Goal: Transaction & Acquisition: Obtain resource

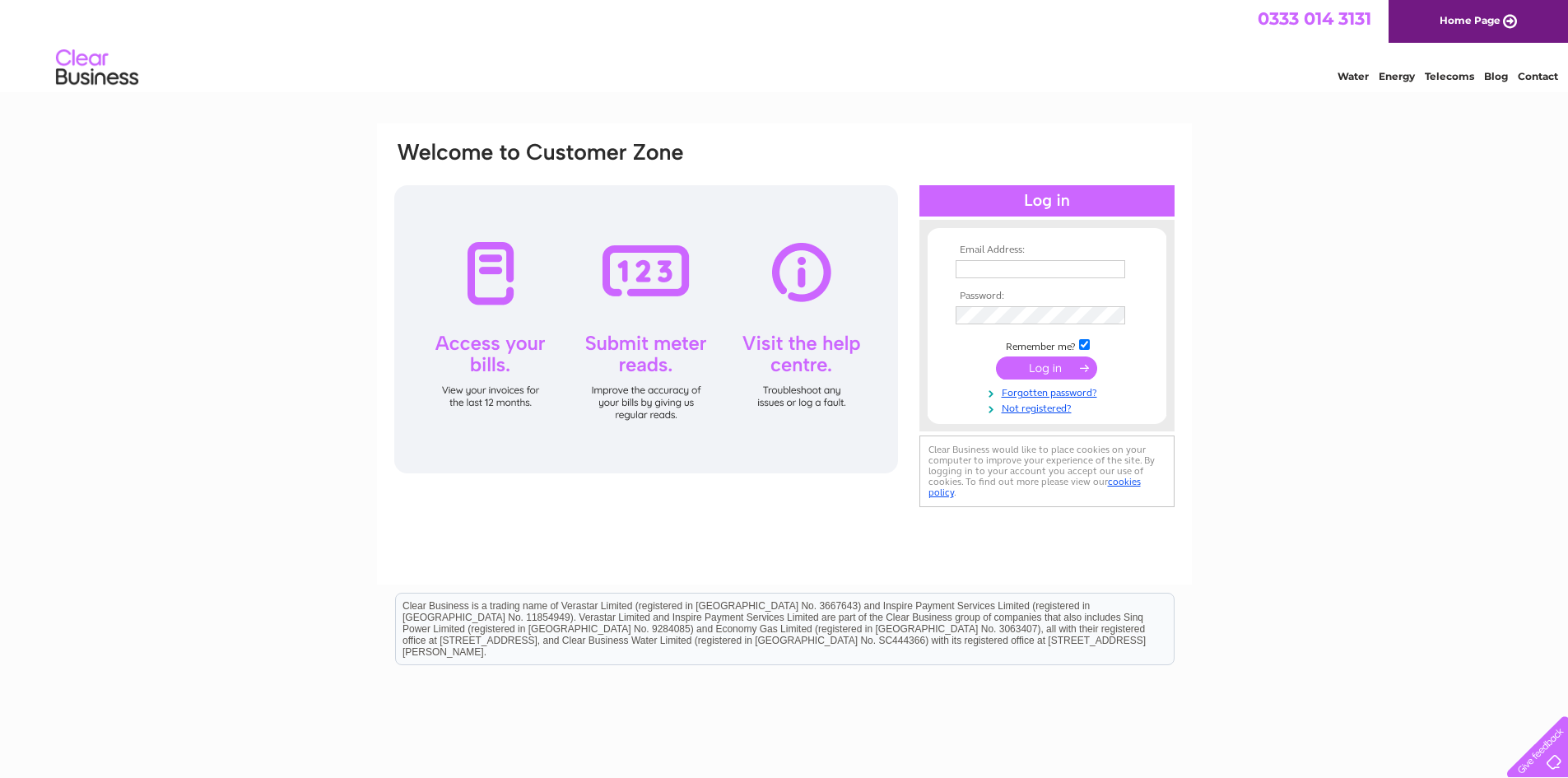
type input "rogerswoodturners@gmail.com"
click at [1056, 371] on input "submit" at bounding box center [1047, 368] width 101 height 23
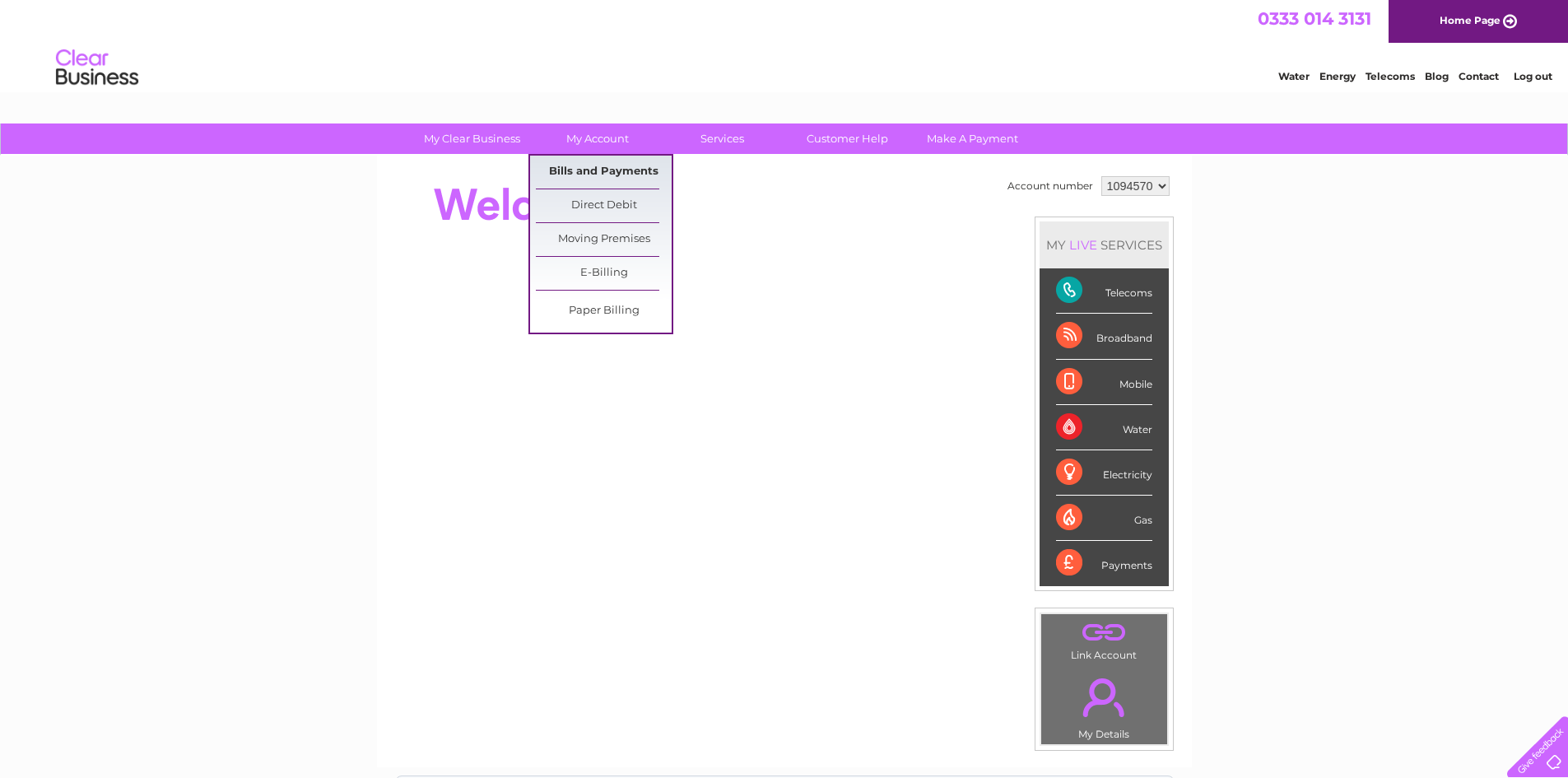
click at [609, 169] on link "Bills and Payments" at bounding box center [604, 172] width 136 height 33
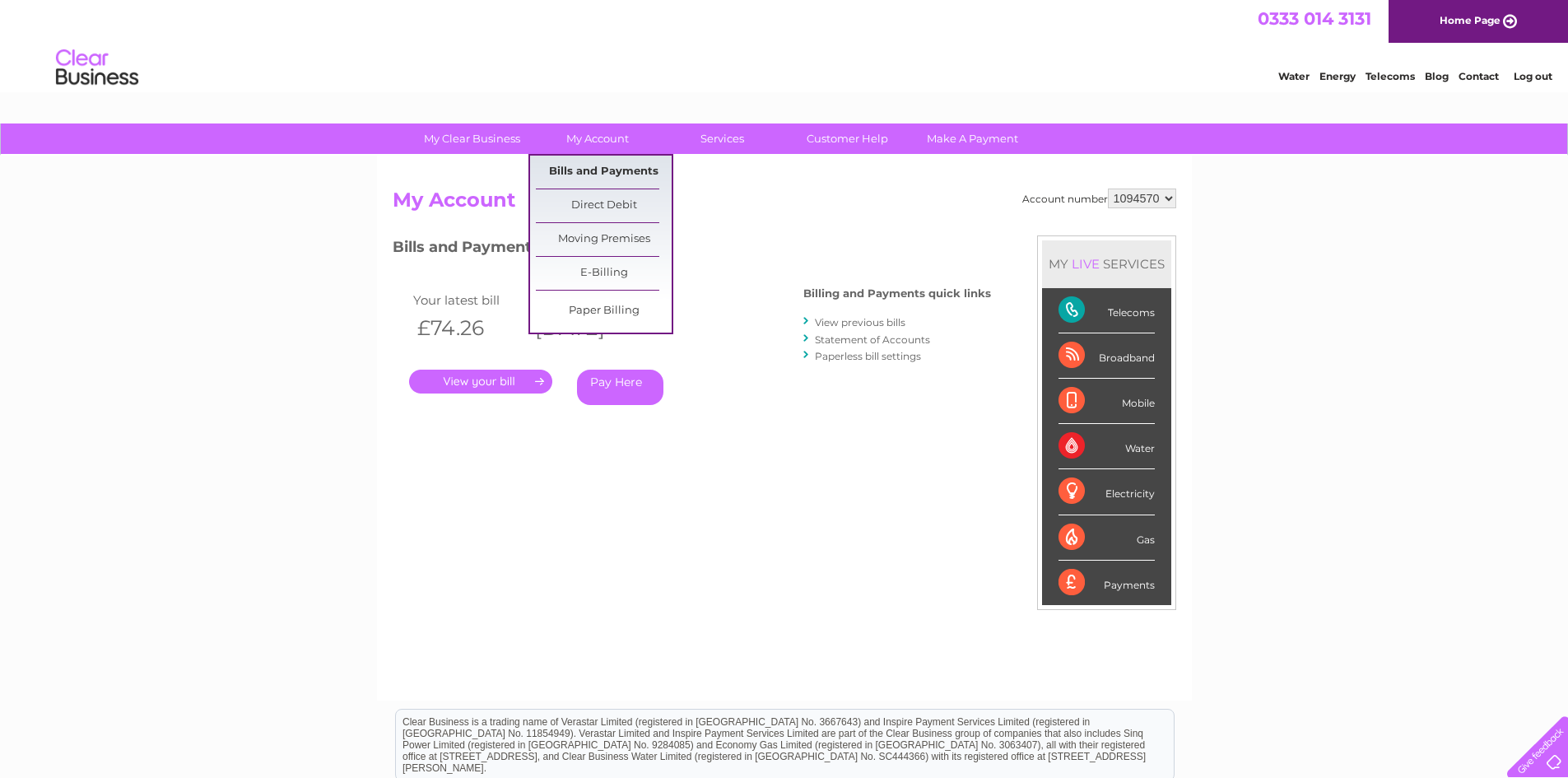
click at [620, 167] on link "Bills and Payments" at bounding box center [604, 172] width 136 height 33
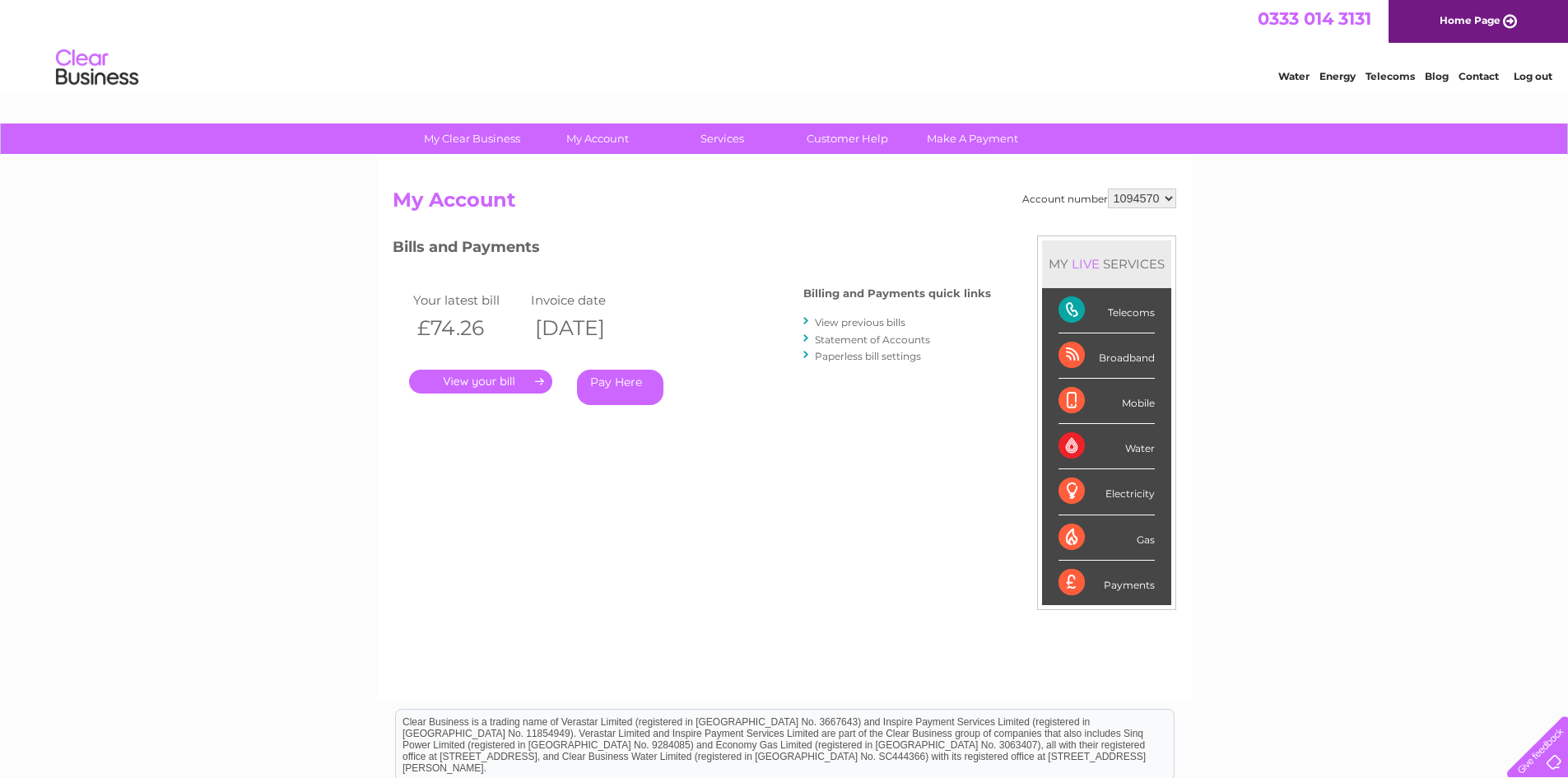
click at [475, 385] on link "." at bounding box center [480, 381] width 143 height 24
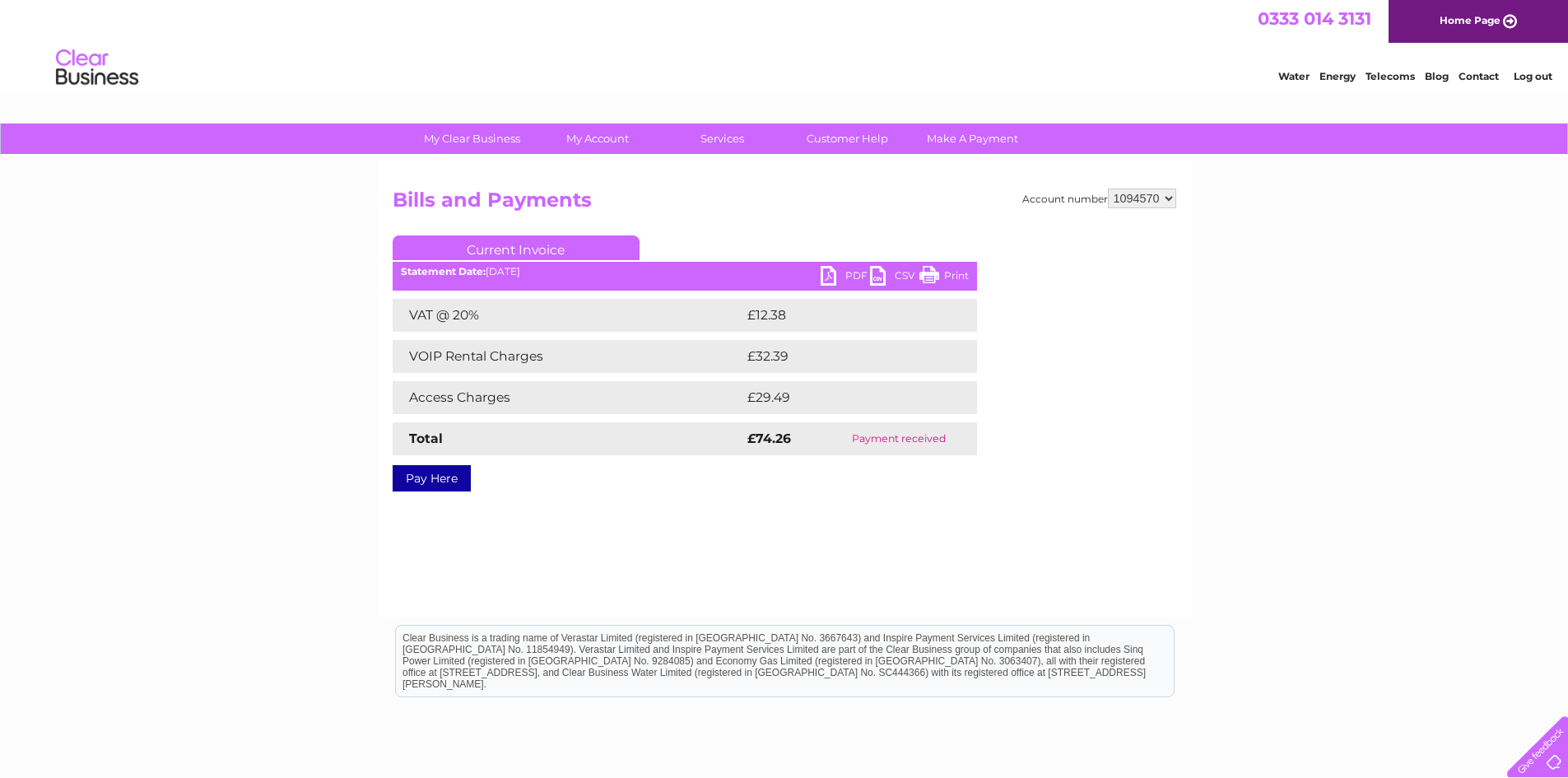
click at [831, 268] on link "PDF" at bounding box center [845, 277] width 49 height 24
